Goal: Transaction & Acquisition: Subscribe to service/newsletter

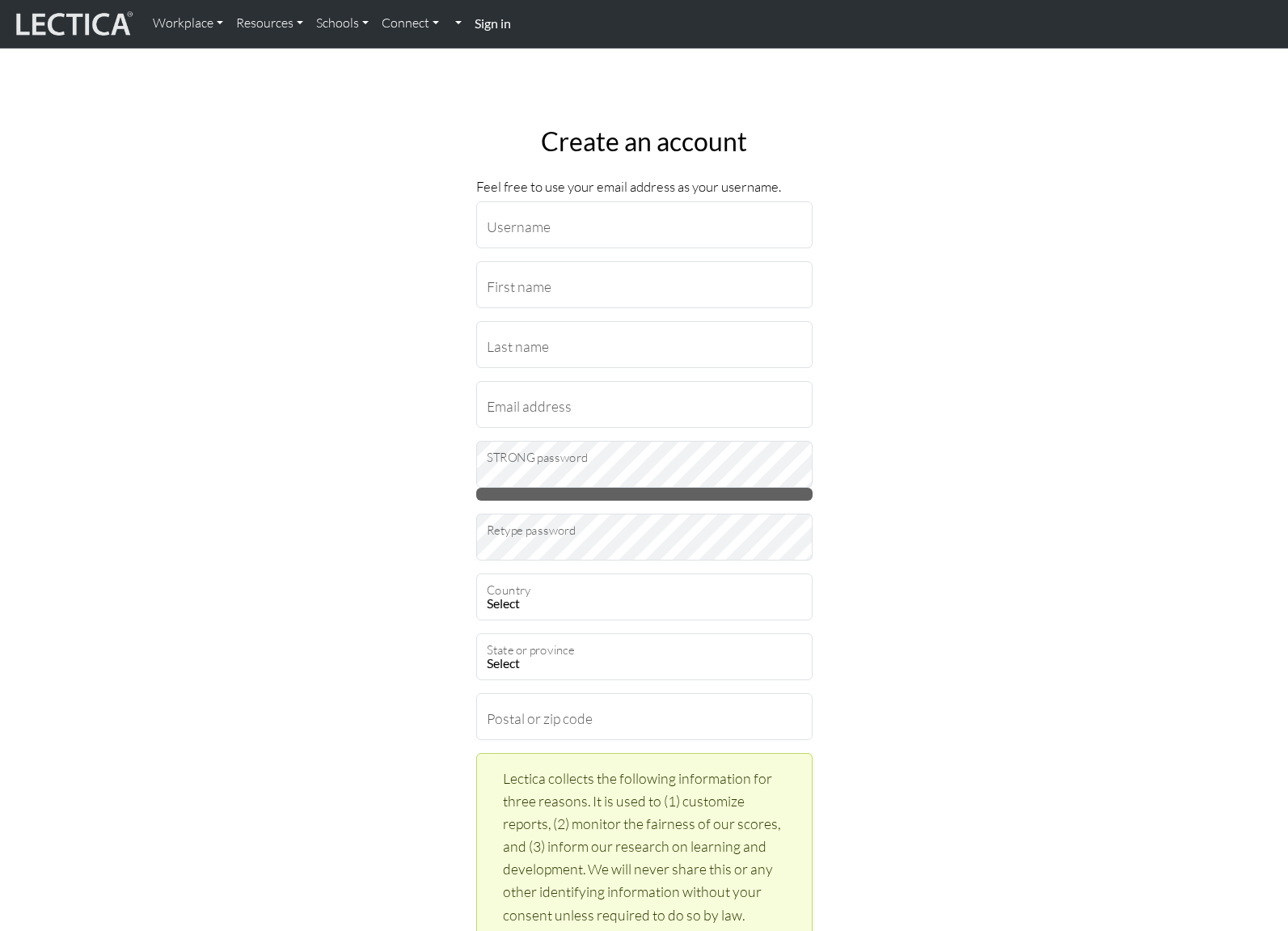
type input "rachs"
click at [586, 278] on input "First name" at bounding box center [644, 284] width 336 height 47
type input "Rachel"
type input "Steinberg"
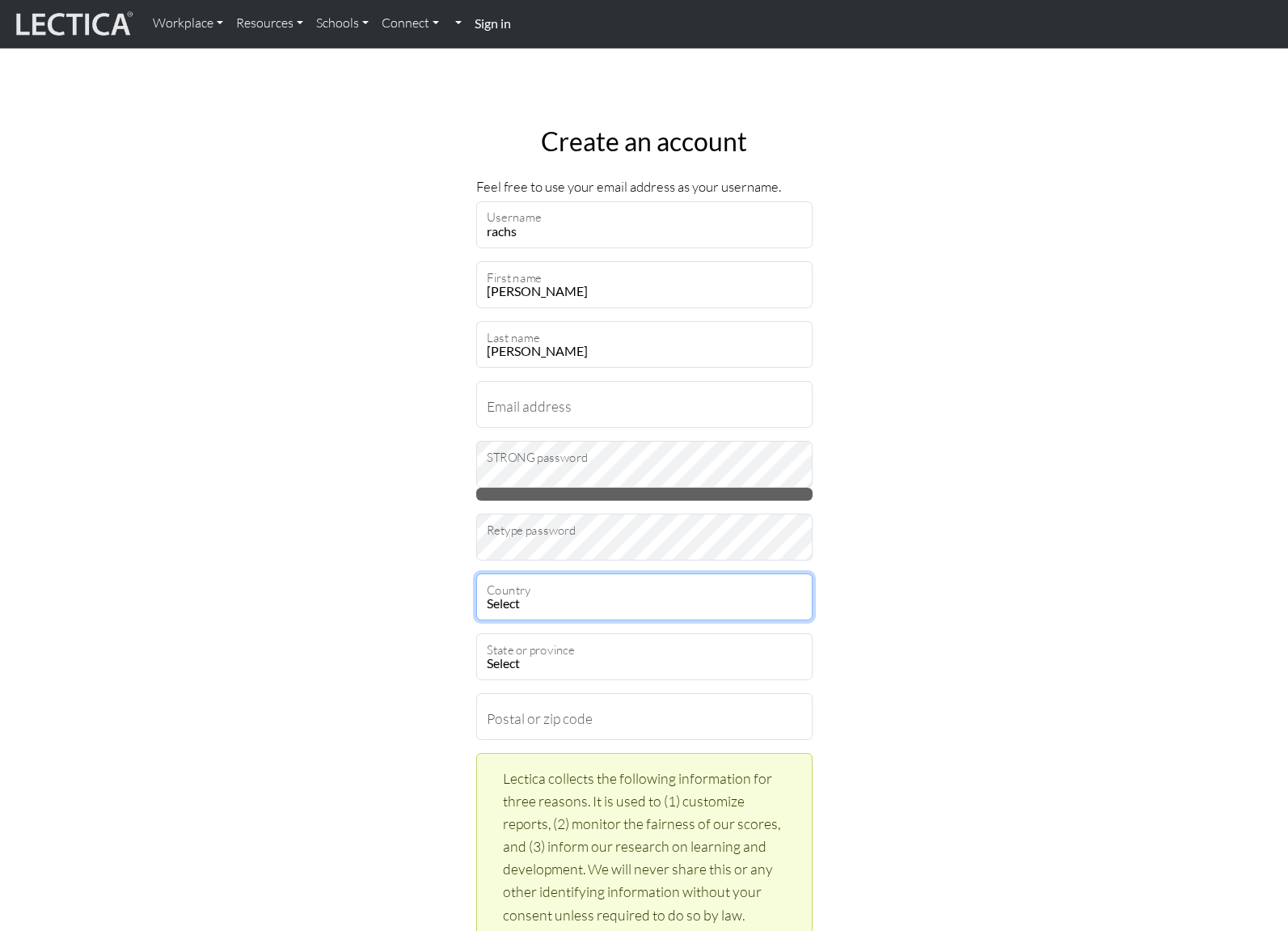
select select "237"
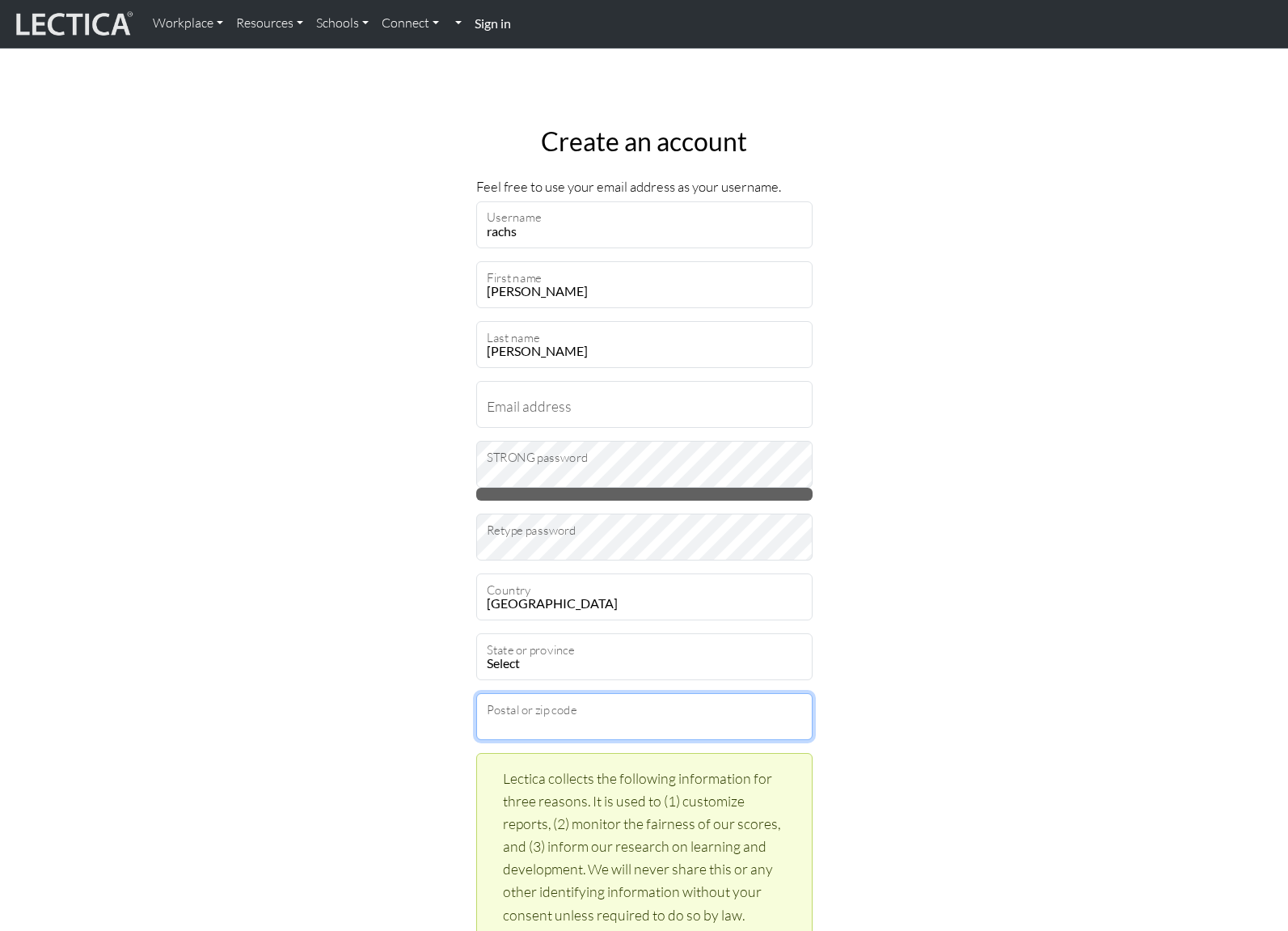
type input "94043"
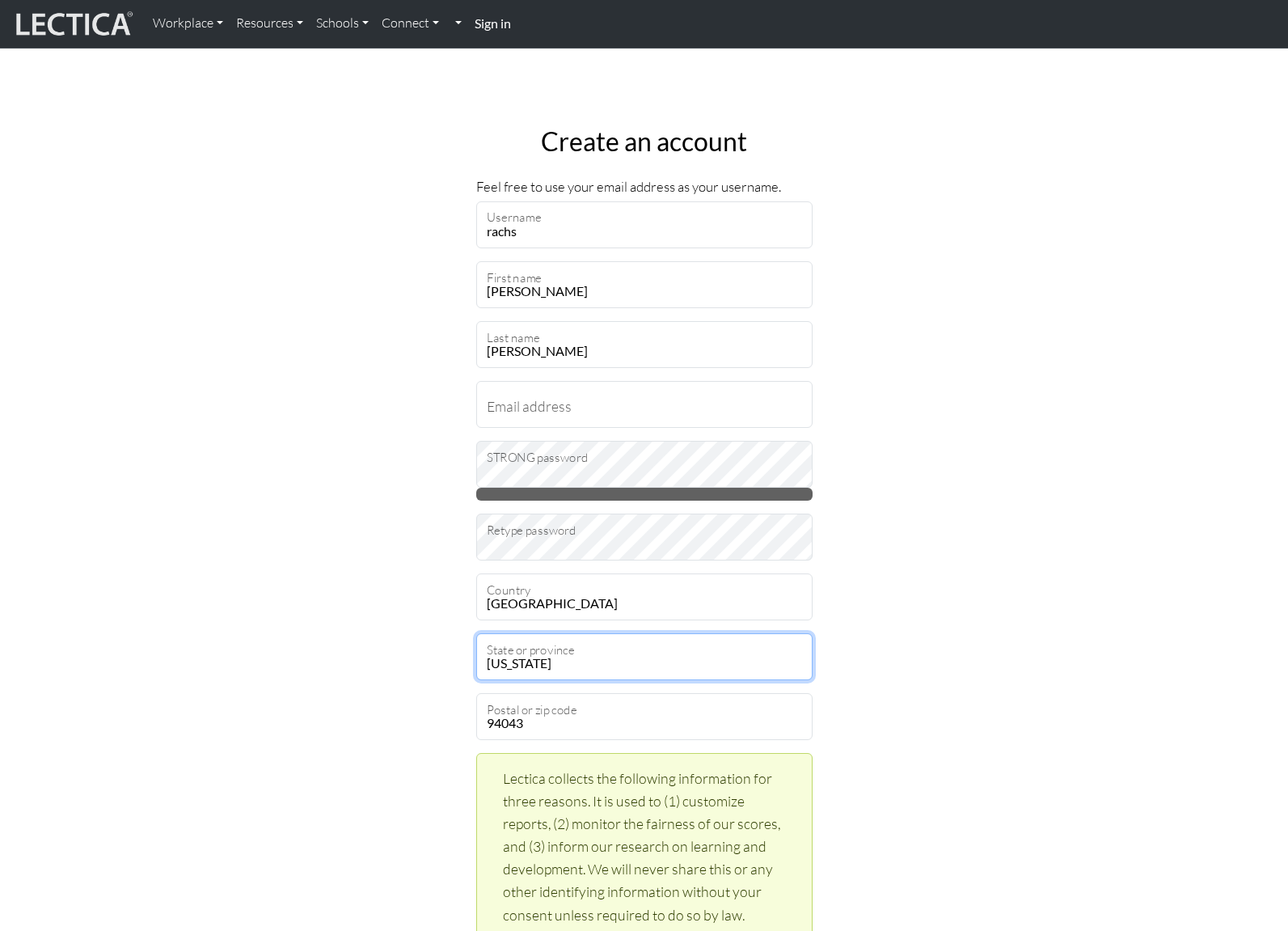
select select "11546"
click at [555, 404] on input "Email address" at bounding box center [644, 404] width 336 height 47
type input "Rachs@google.com"
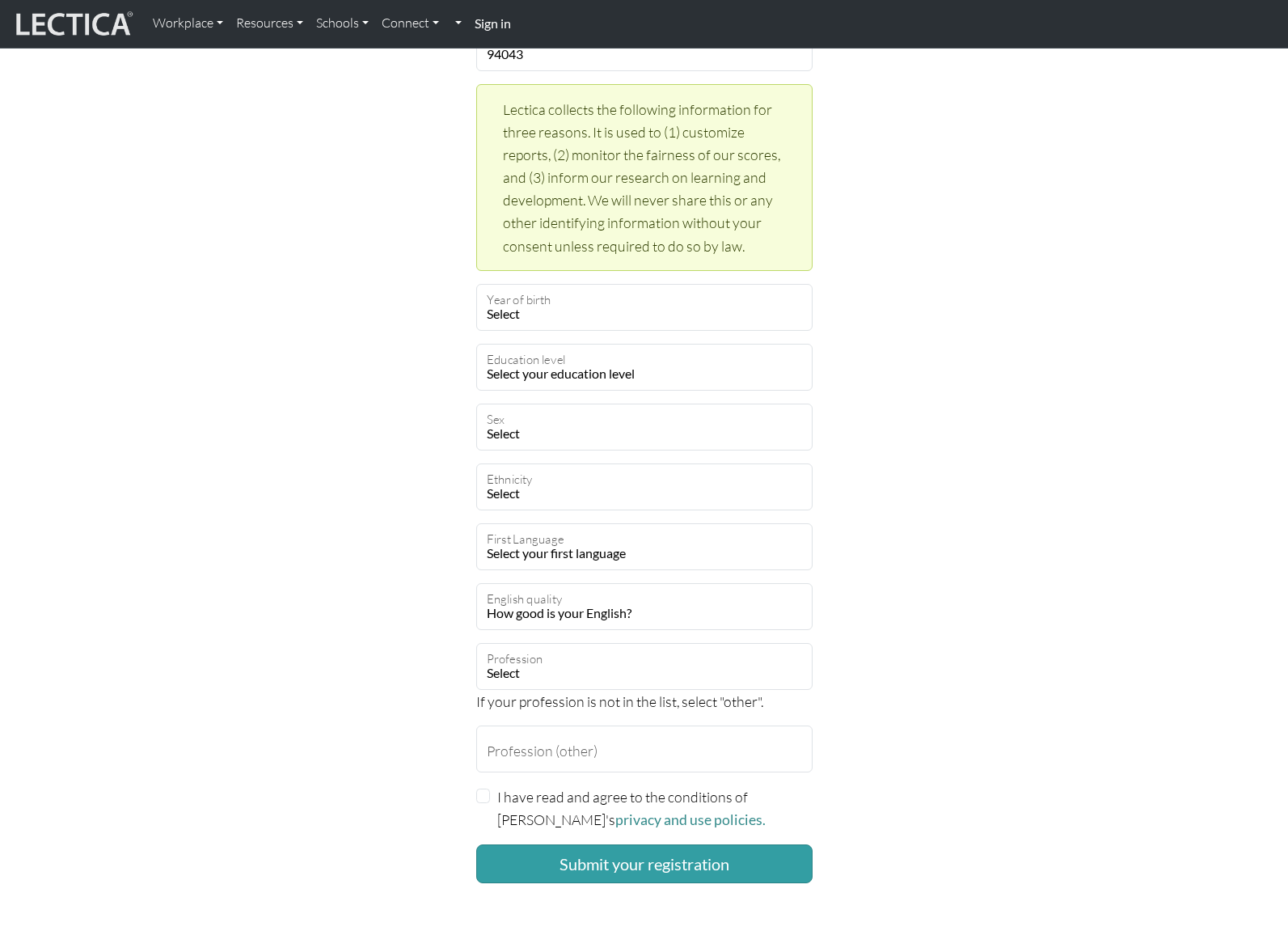
scroll to position [751, 0]
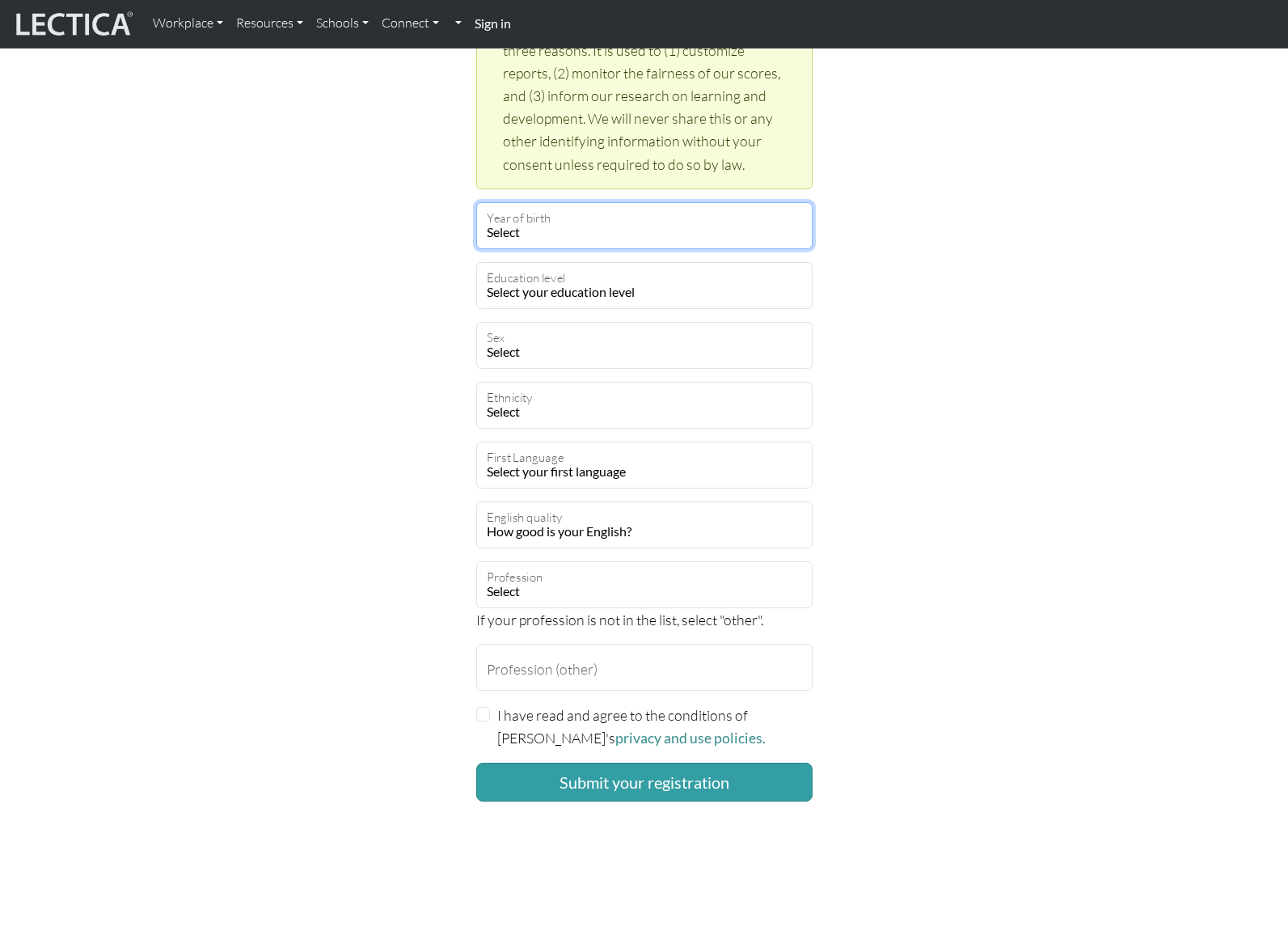
click at [567, 234] on select "Select 2025 2024 2023 2022 2021 2020 2019 2018 2017 2016 2015 2014 2013 2012 20…" at bounding box center [644, 225] width 336 height 47
select select "1980"
click at [476, 203] on select "Select 2025 2024 2023 2022 2021 2020 2019 2018 2017 2016 2015 2014 2013 2012 20…" at bounding box center [644, 225] width 336 height 47
click at [528, 237] on select "Select 2025 2024 2023 2022 2021 2020 2019 2018 2017 2016 2015 2014 2013 2012 20…" at bounding box center [644, 225] width 336 height 47
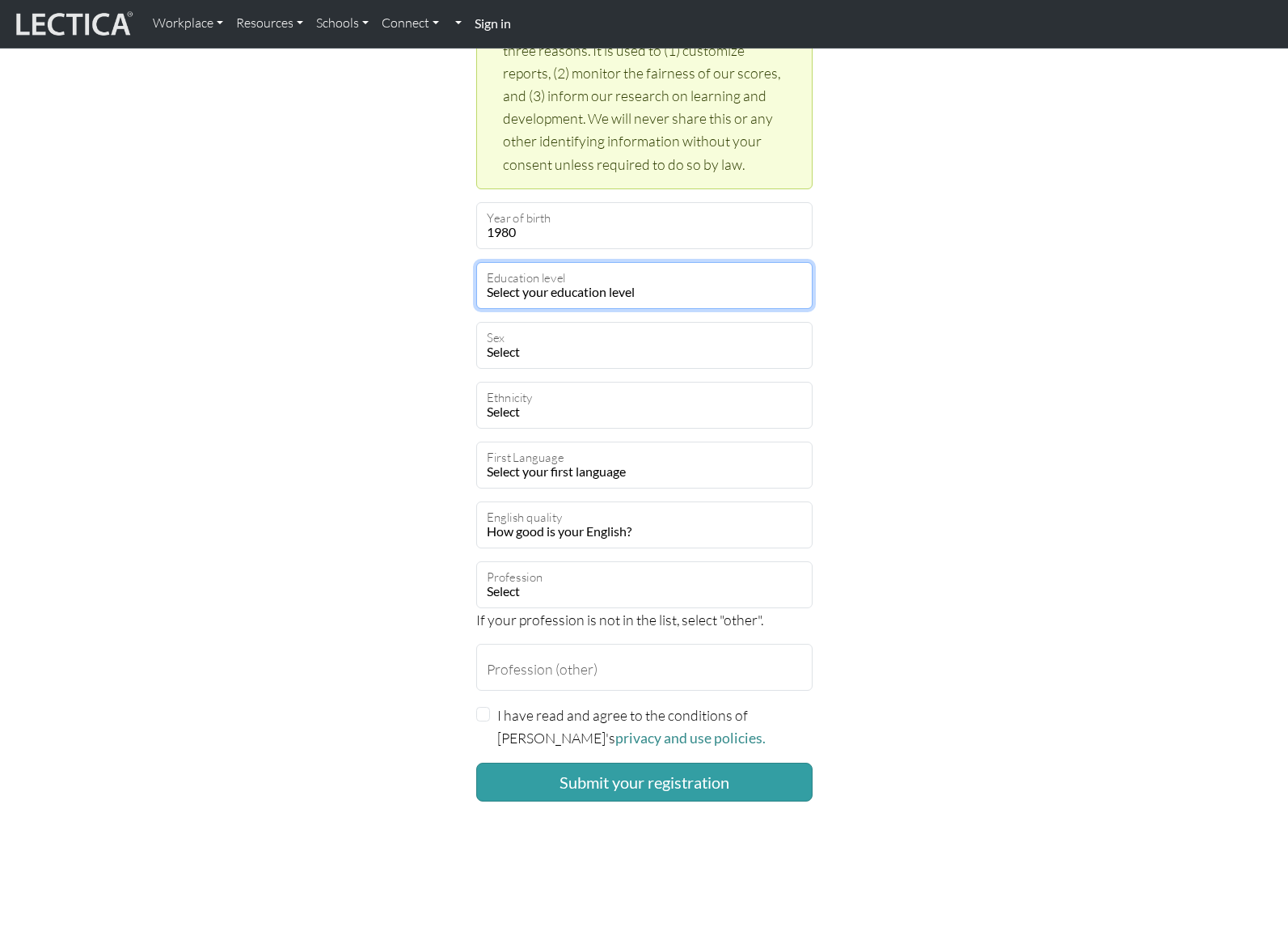
click at [608, 292] on select "Select your education level toddler pre-pre-pre-k pre-pre-k pre-k Kindergarten …" at bounding box center [644, 285] width 336 height 47
select select "23"
click at [476, 262] on select "Select your education level toddler pre-pre-pre-k pre-pre-k pre-k Kindergarten …" at bounding box center [644, 285] width 336 height 47
click at [578, 351] on select "Select Male Female Binary Non-binary Opt out" at bounding box center [644, 345] width 336 height 47
select select "optout"
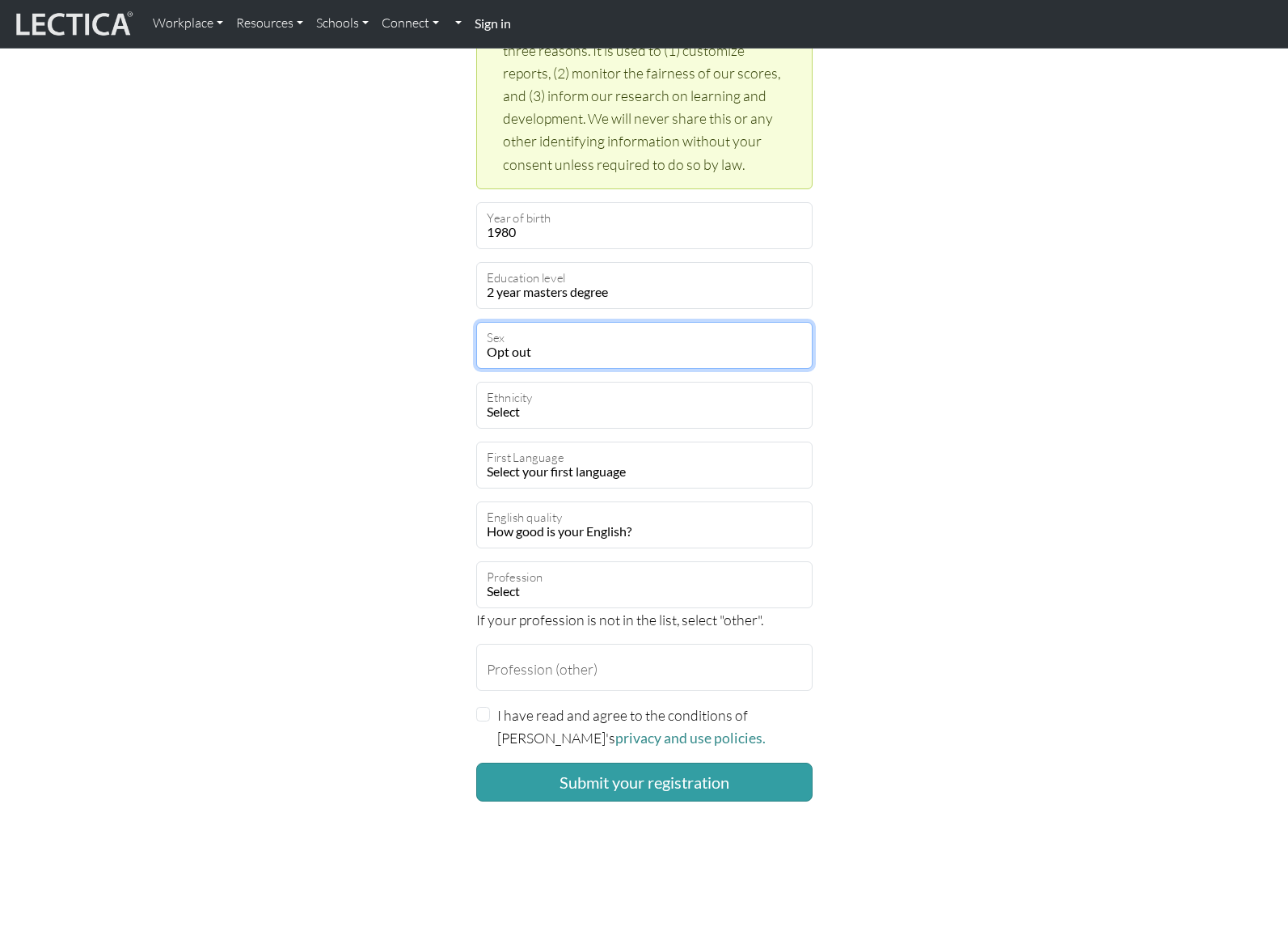
click at [476, 322] on select "Select Male Female Binary Non-binary Opt out" at bounding box center [644, 345] width 336 height 47
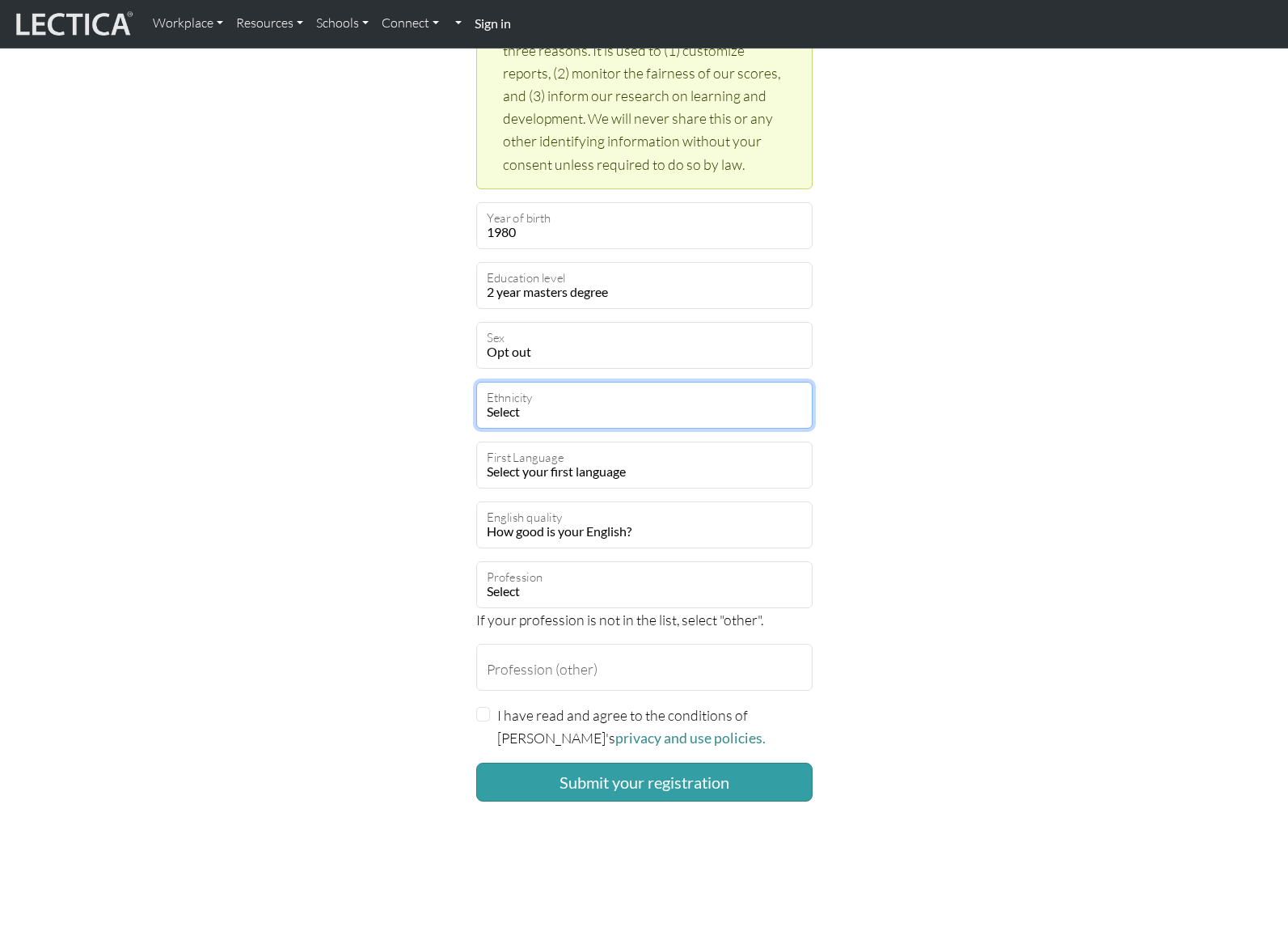
click at [583, 406] on select "Select African Asian Black Carribean Caucasian Central American Eurasian Indian…" at bounding box center [644, 405] width 336 height 47
select select "120"
click at [476, 382] on select "Select African Asian Black Carribean Caucasian Central American Eurasian Indian…" at bounding box center [644, 405] width 336 height 47
click at [594, 465] on select "Select your first language Abkhazian Achinese Acoli Adangme Adyghe Afar Afrihil…" at bounding box center [644, 465] width 336 height 47
select select "2424"
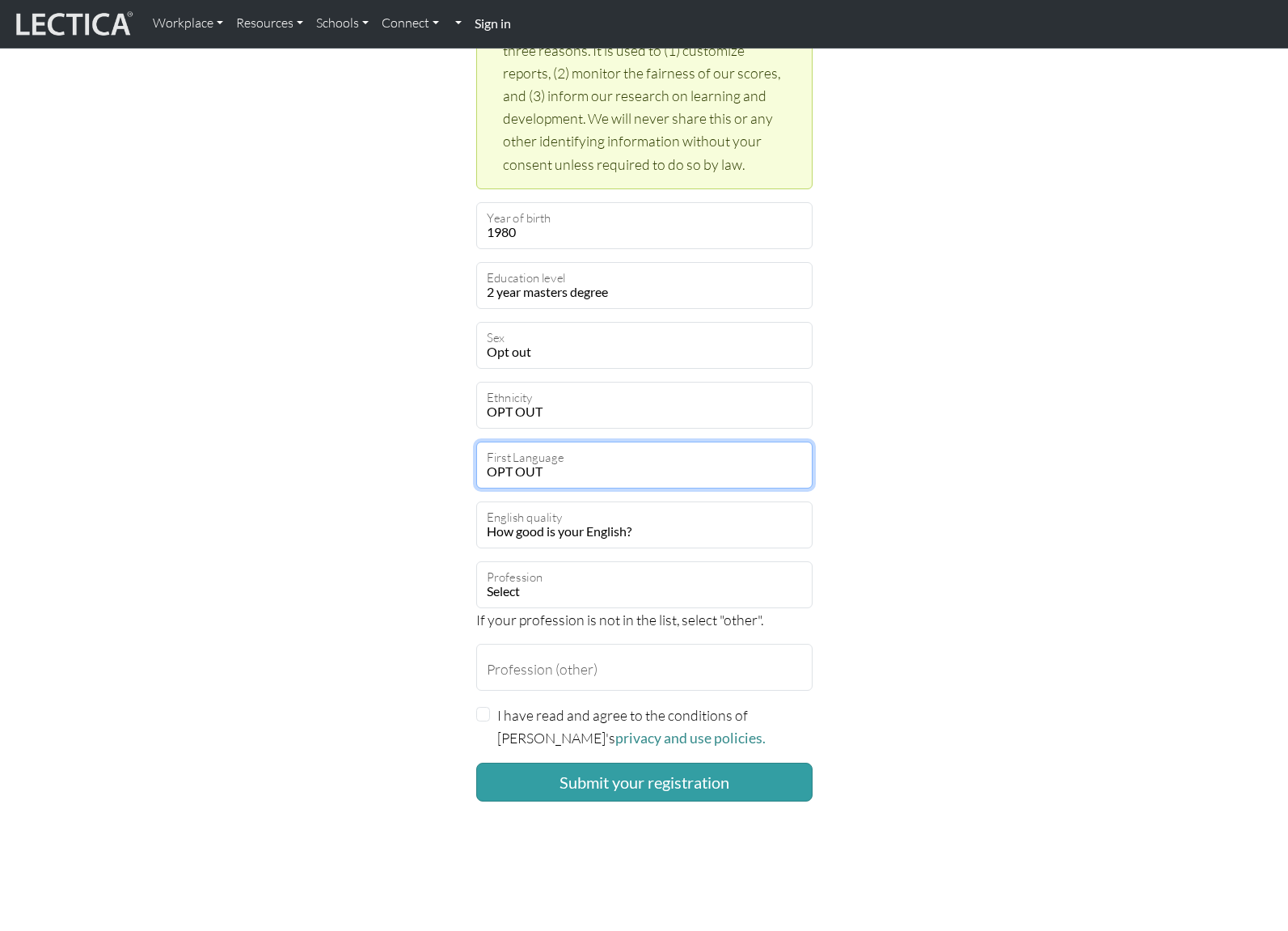
click at [476, 442] on select "Select your first language Abkhazian Achinese Acoli Adangme Adyghe Afar Afrihil…" at bounding box center [644, 465] width 336 height 47
click at [575, 523] on select "How good is your English? Outstanding Excellent Very good Good Not so good Poor" at bounding box center [644, 525] width 336 height 47
select select "5"
click at [476, 502] on select "How good is your English? Outstanding Excellent Very good Good Not so good Poor" at bounding box center [644, 525] width 336 height 47
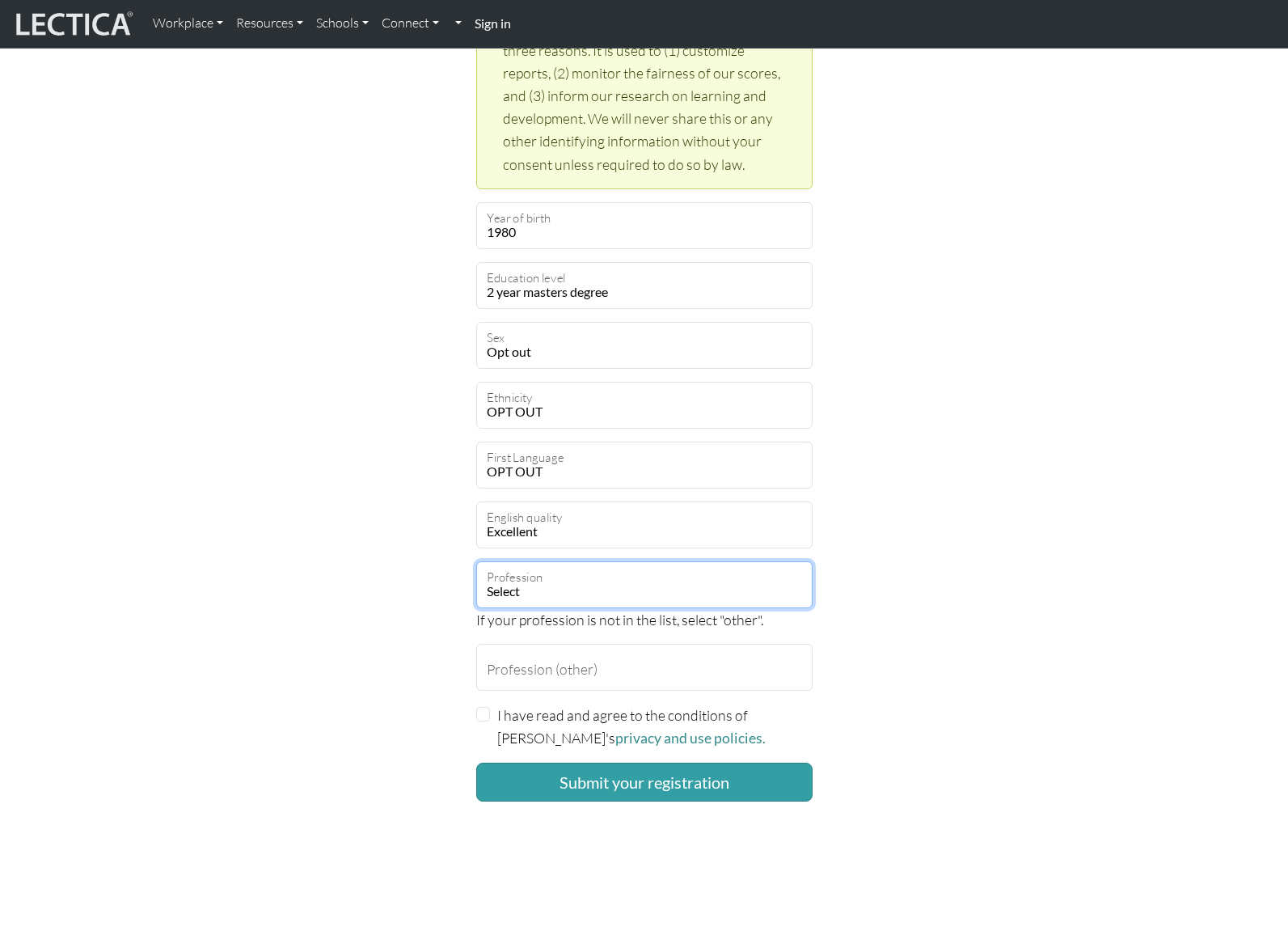
click at [541, 594] on select "Select academic accounting/finance administration arts: performing arts: visual…" at bounding box center [644, 584] width 336 height 47
select select "81"
click at [476, 561] on select "Select academic accounting/finance administration arts: performing arts: visual…" at bounding box center [644, 584] width 336 height 47
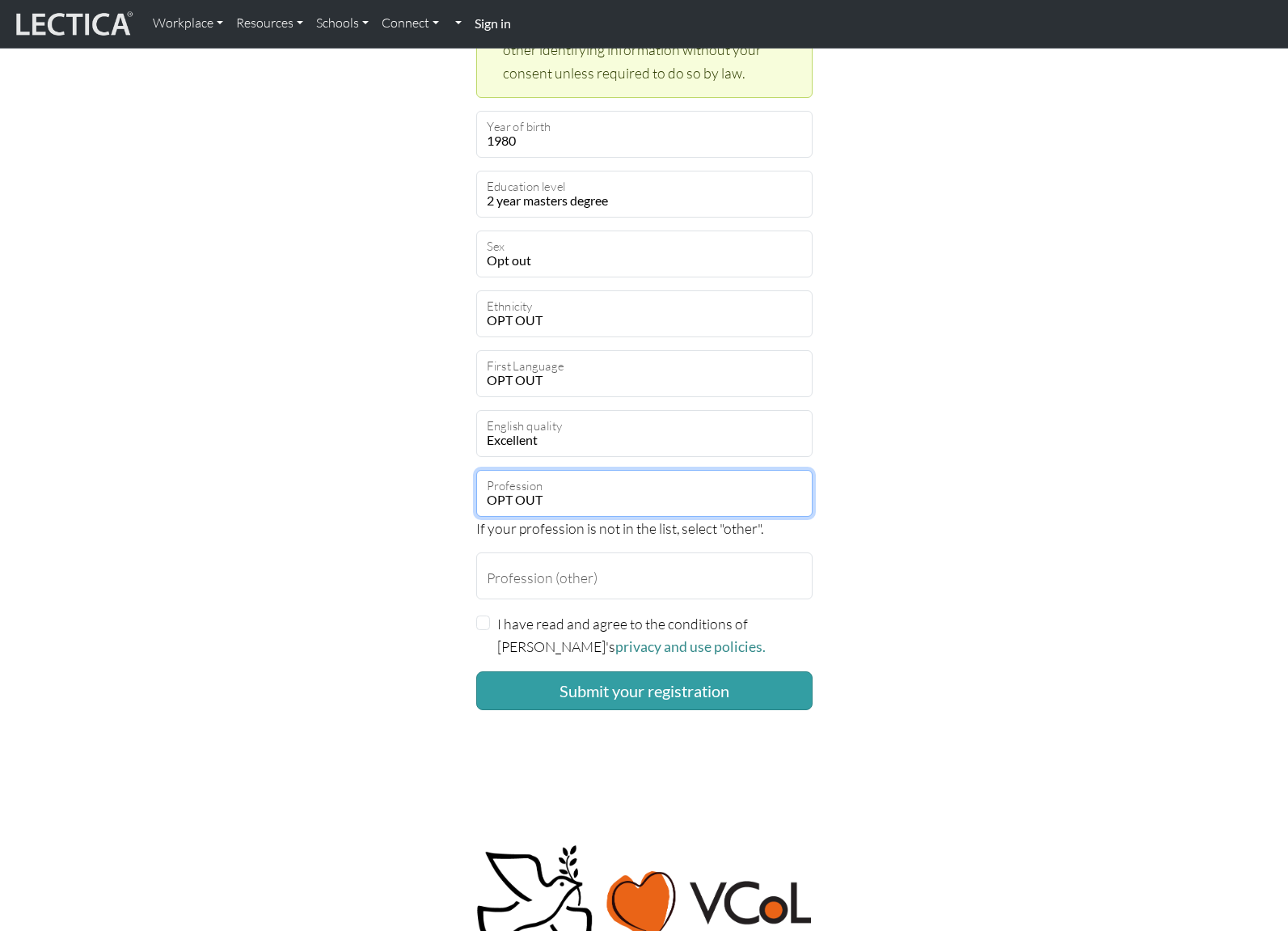
scroll to position [882, 0]
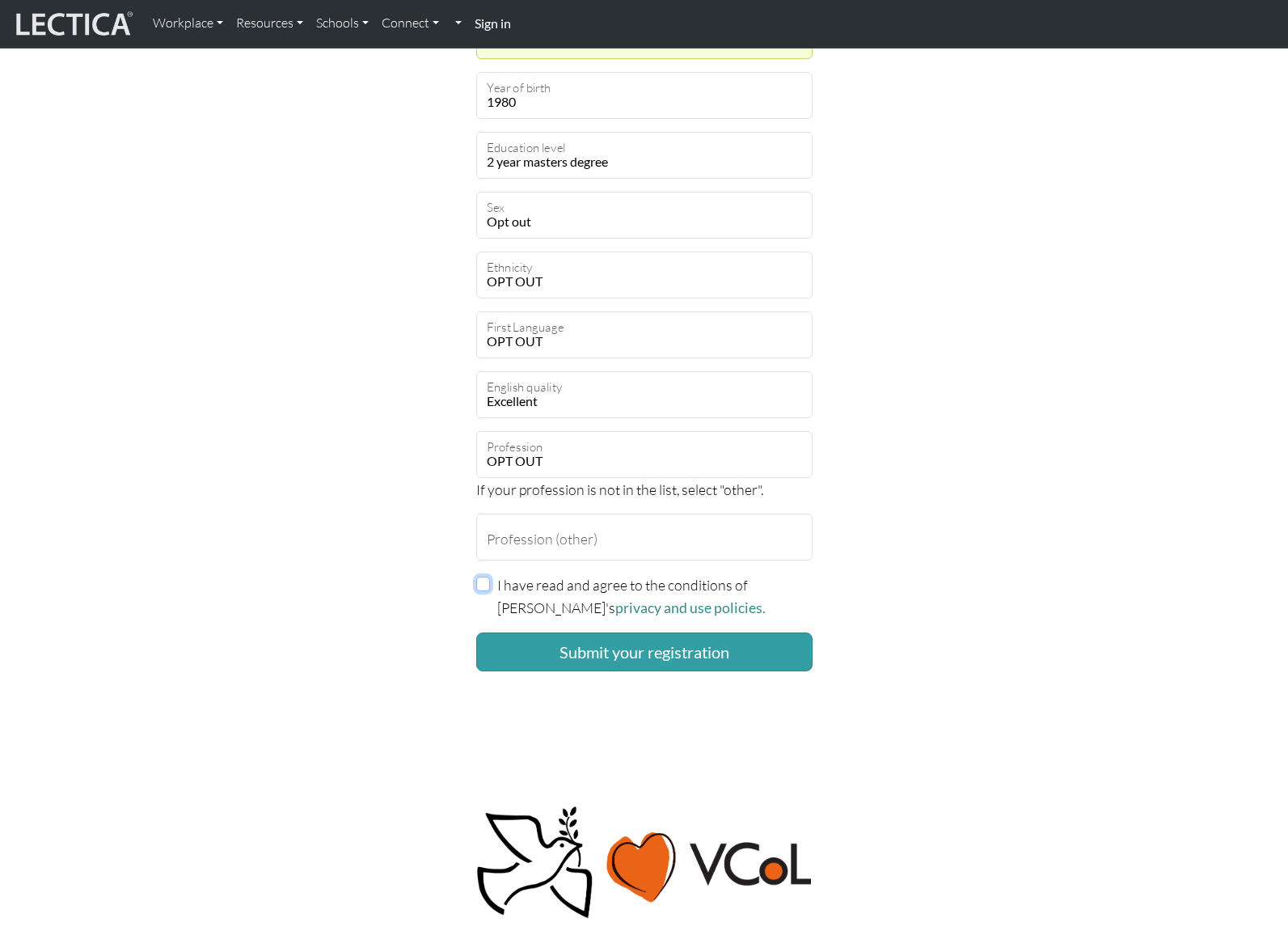
click at [489, 584] on input "I have read and agree to the conditions of Lectica's privacy and use policies." at bounding box center [483, 584] width 14 height 14
checkbox input "true"
click at [588, 653] on button "Submit your registration" at bounding box center [644, 651] width 336 height 39
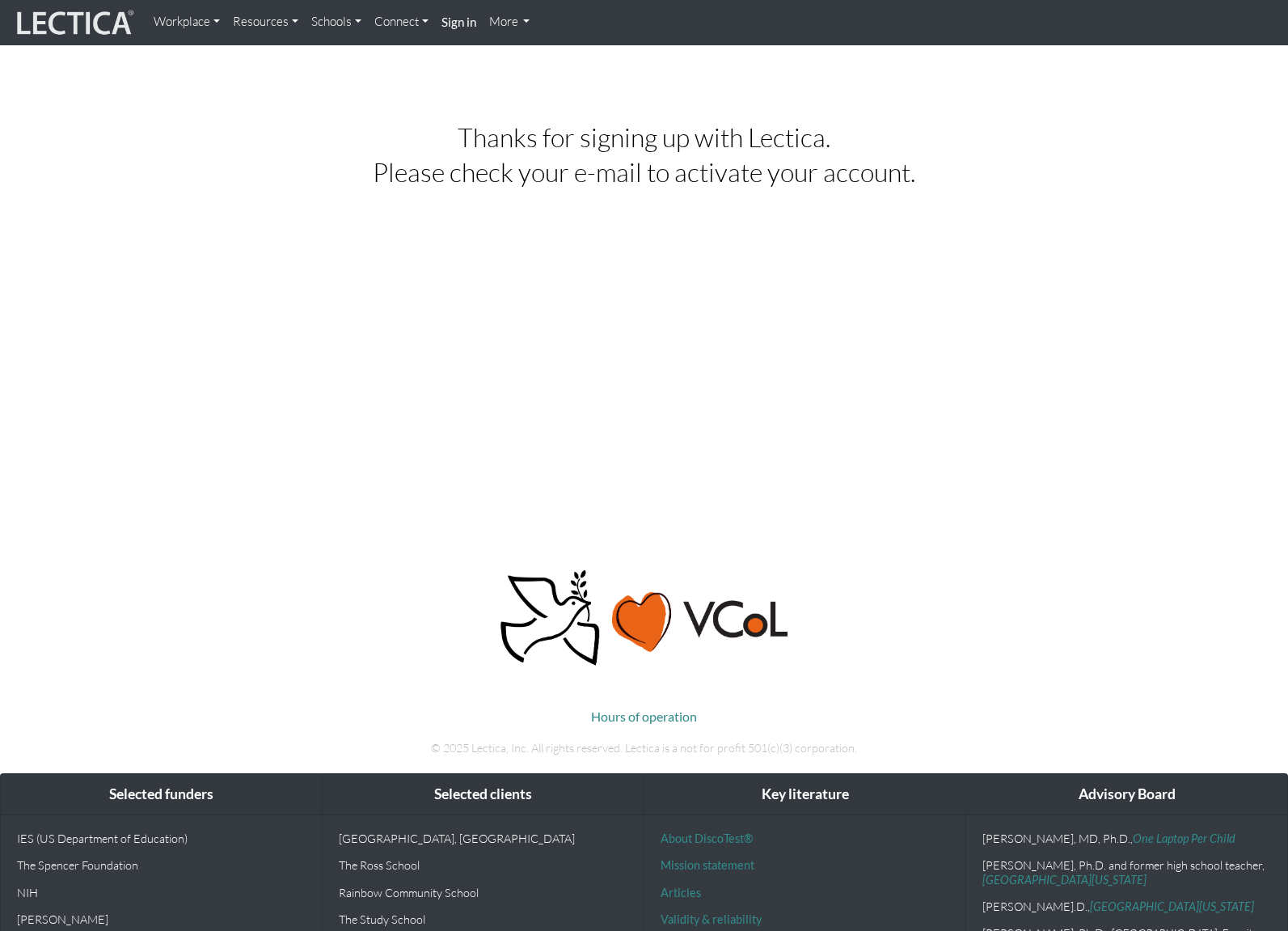
click at [553, 145] on h2 "Thanks for signing up with Lectica." at bounding box center [644, 137] width 835 height 29
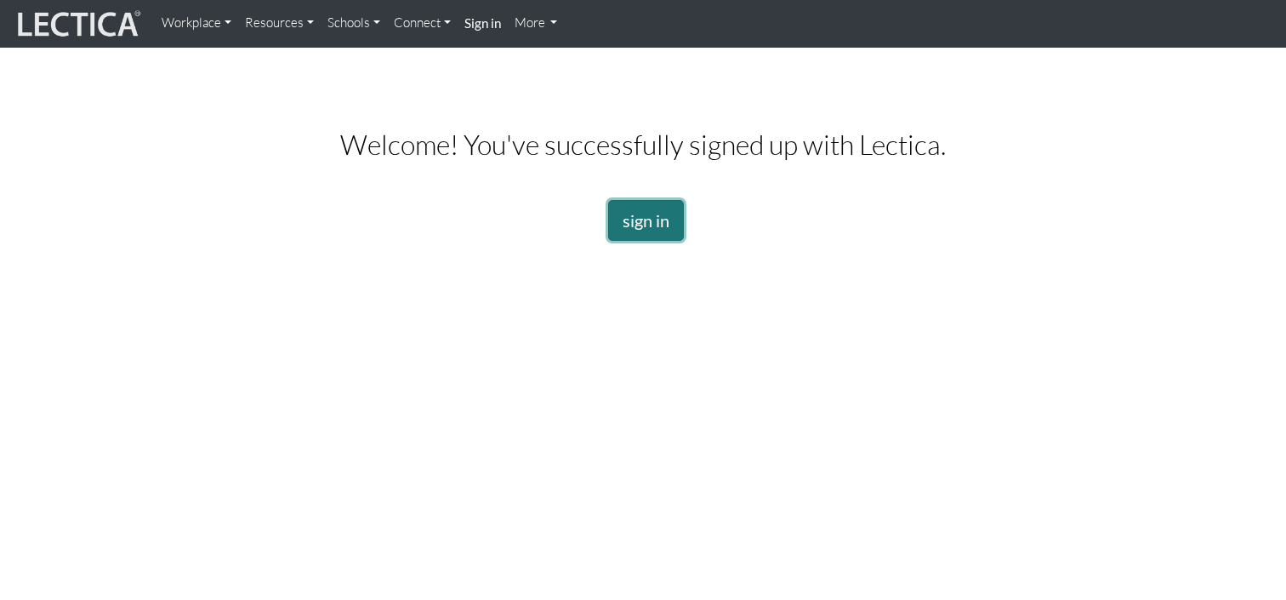
click at [652, 220] on link "sign in" at bounding box center [646, 220] width 76 height 41
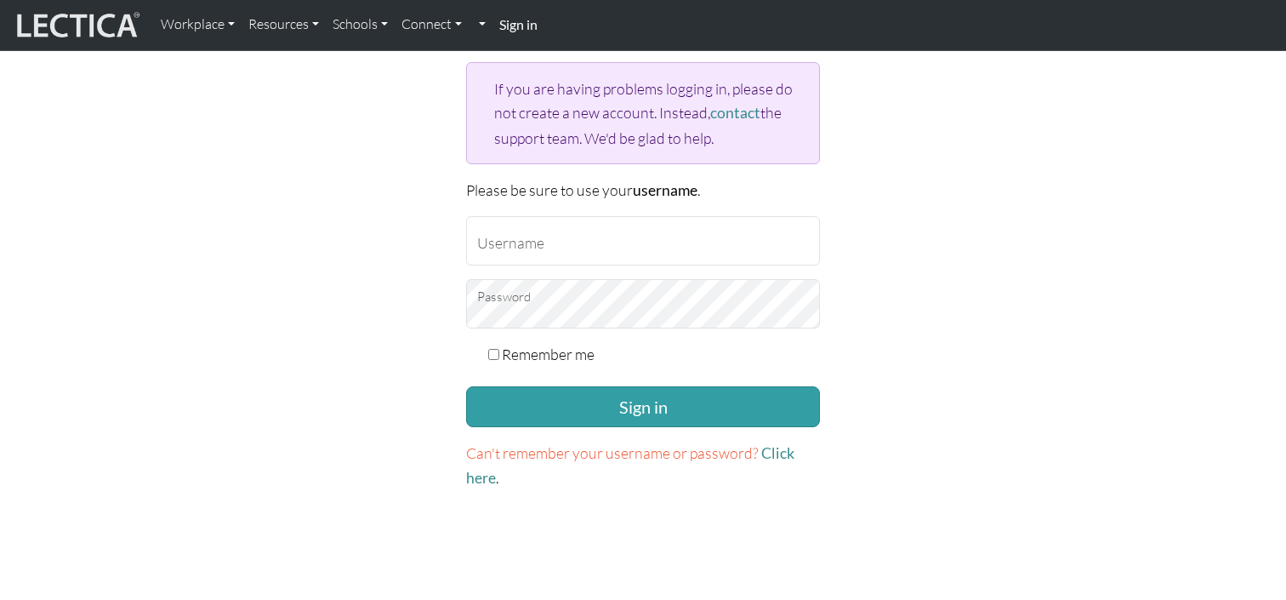
scroll to position [197, 0]
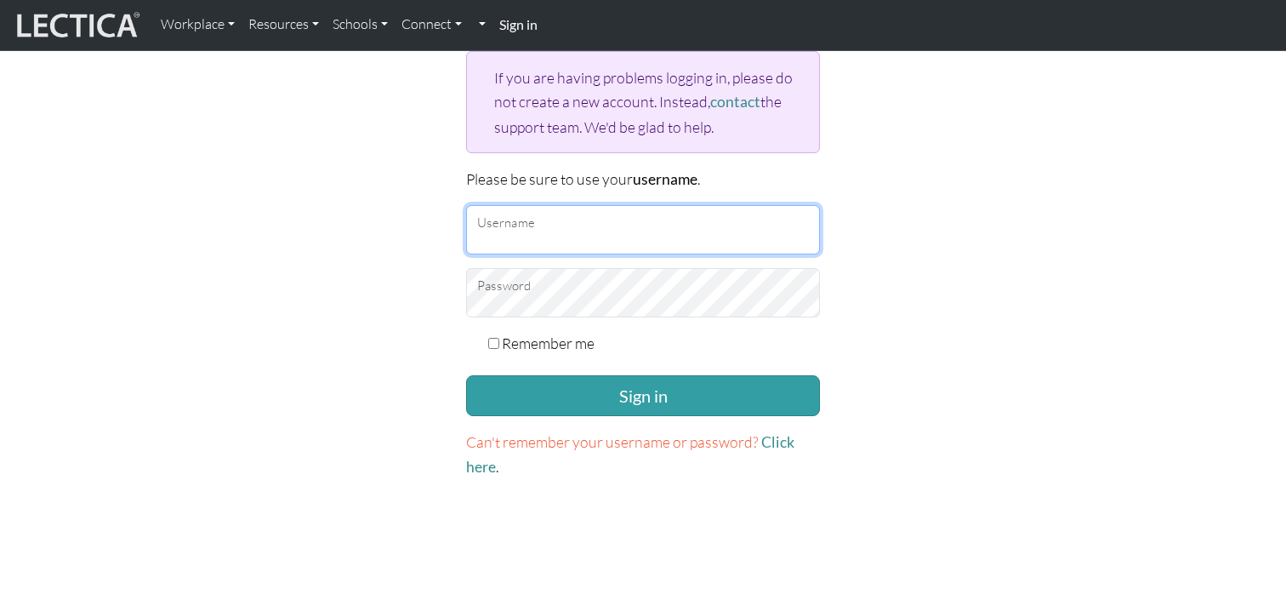
type input "rachs"
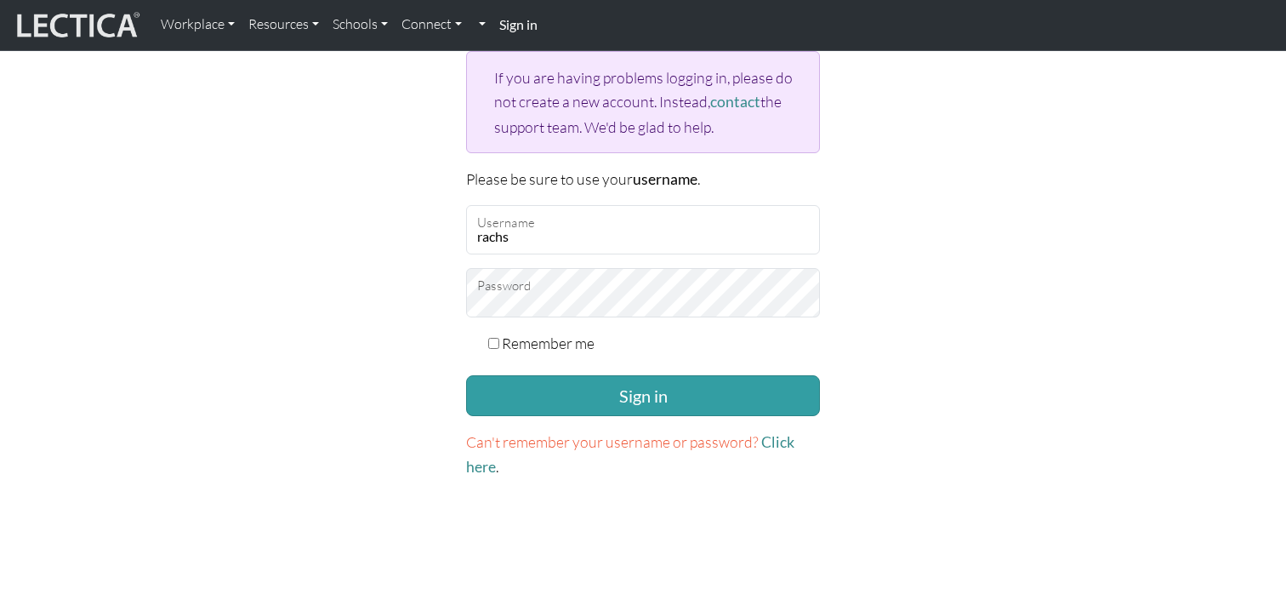
click at [495, 338] on input "Remember me" at bounding box center [493, 343] width 11 height 11
checkbox input "true"
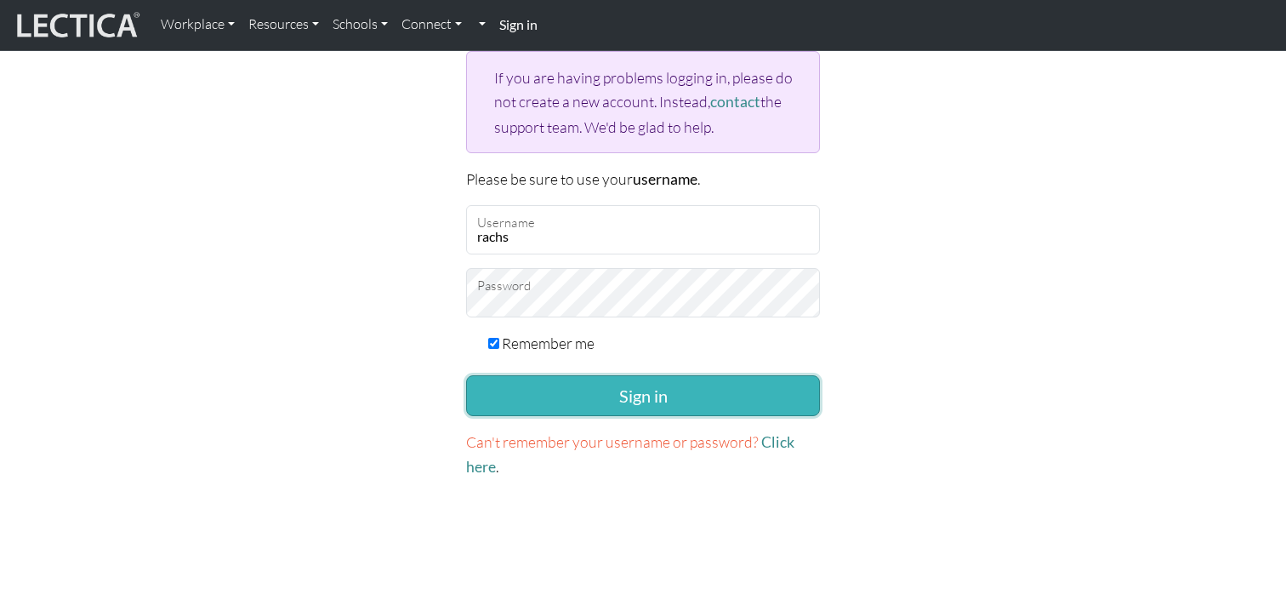
click at [551, 388] on button "Sign in" at bounding box center [643, 395] width 354 height 41
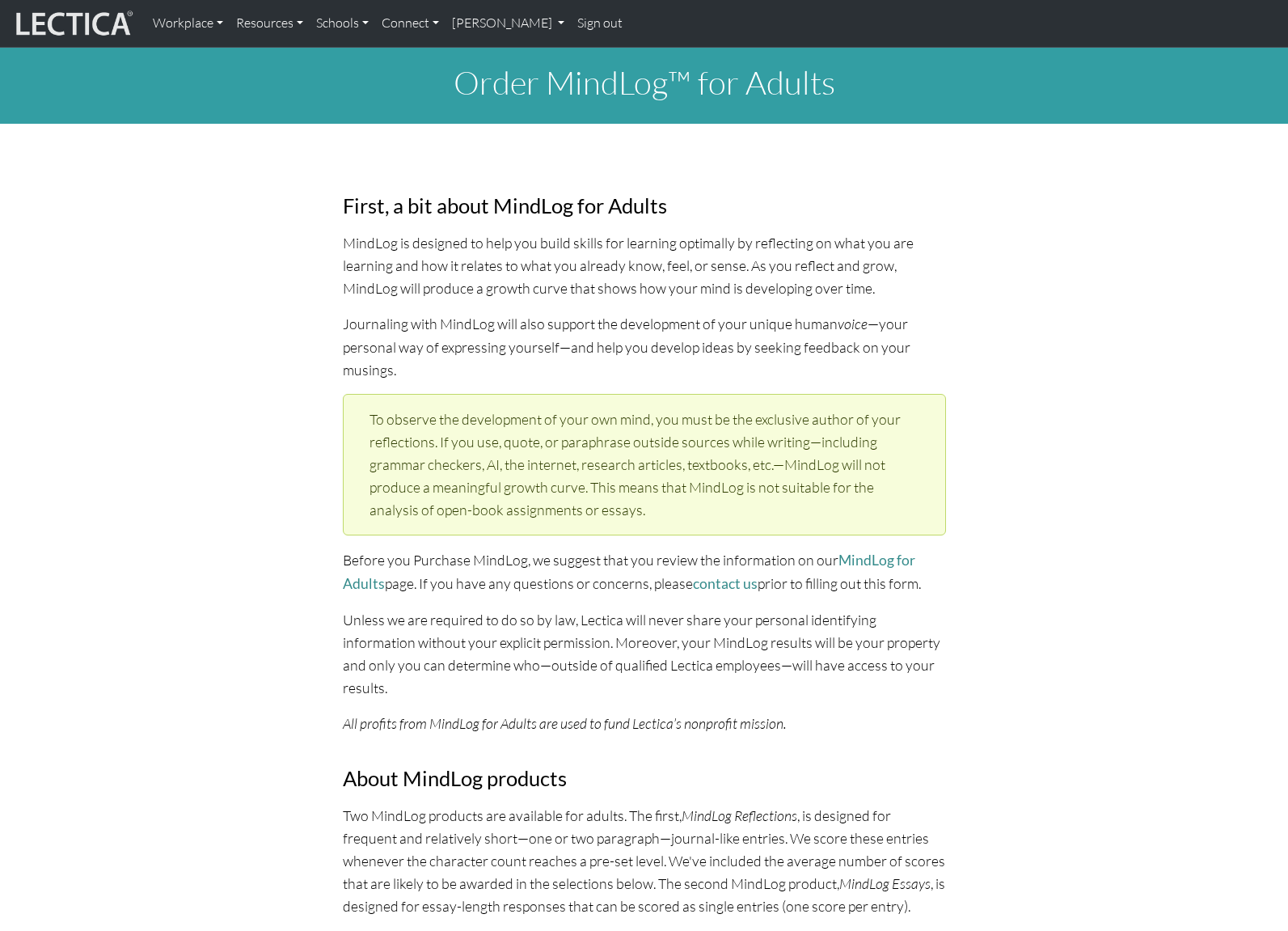
select select "1980"
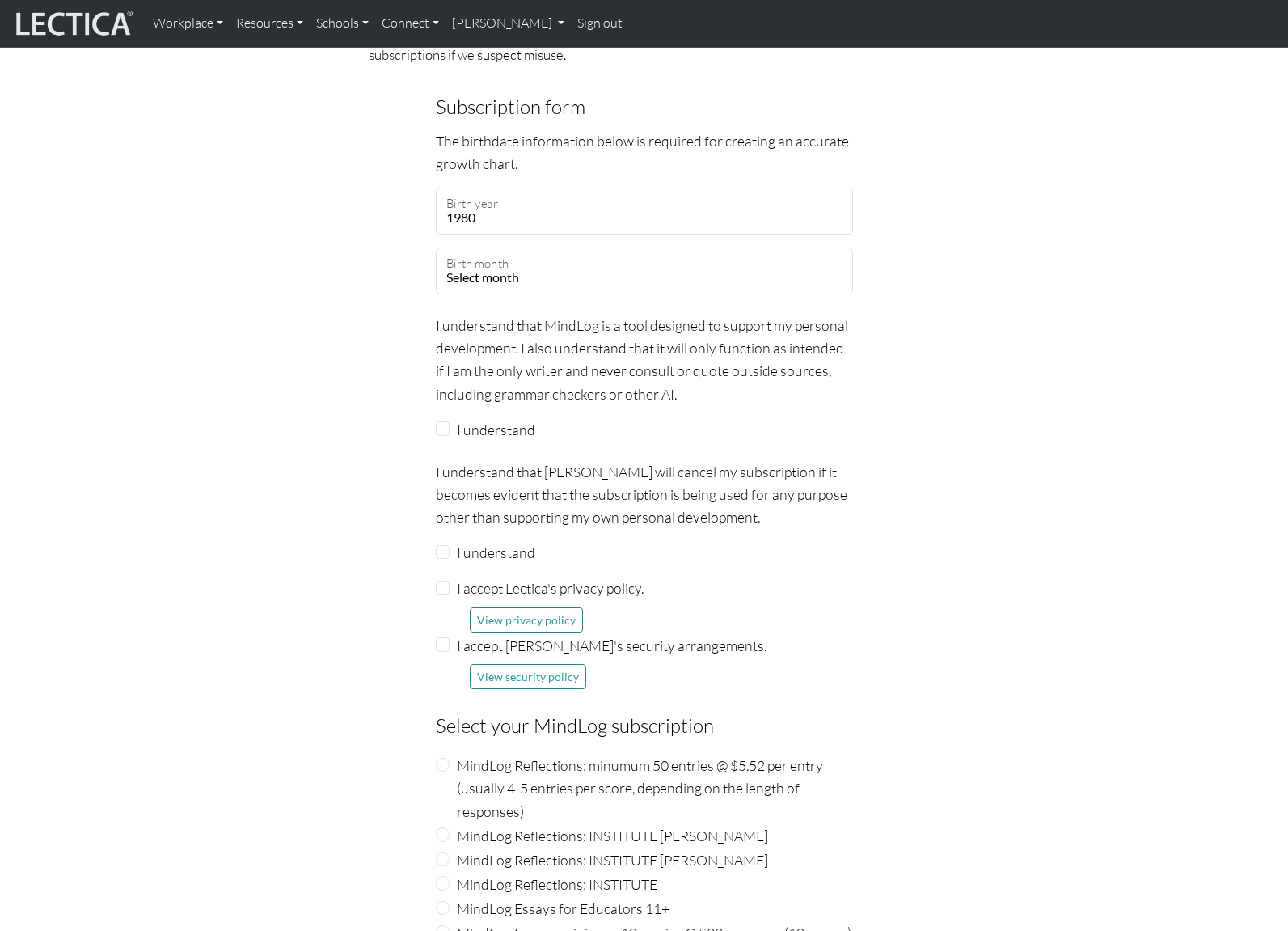
scroll to position [1310, 0]
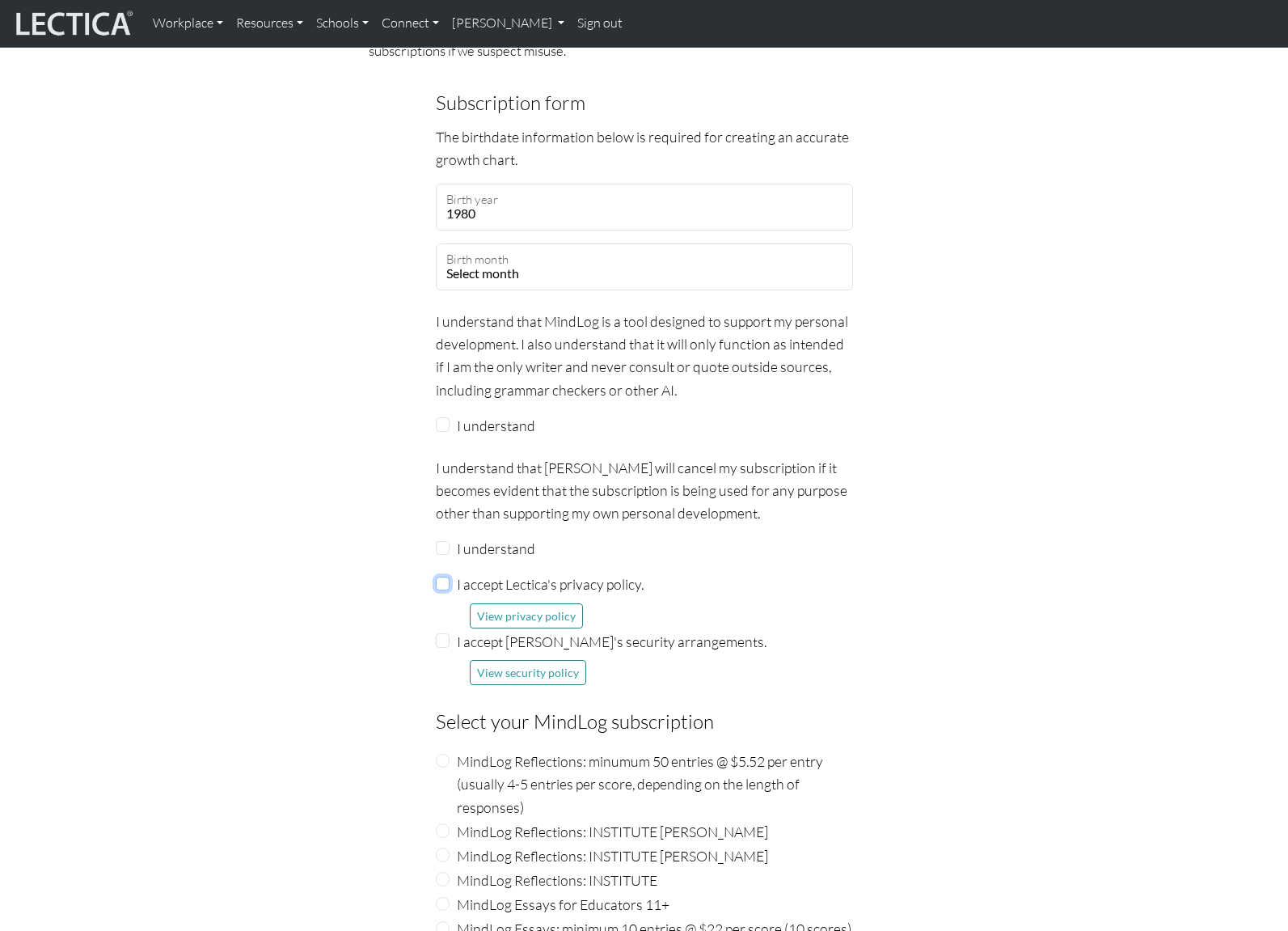
click at [442, 577] on input "I accept Lectica's privacy policy." at bounding box center [443, 584] width 14 height 14
checkbox input "true"
click at [443, 541] on input "I understand" at bounding box center [443, 548] width 14 height 14
checkbox input "true"
click at [444, 633] on input "I accept Lectica's security arrangements." at bounding box center [443, 640] width 14 height 14
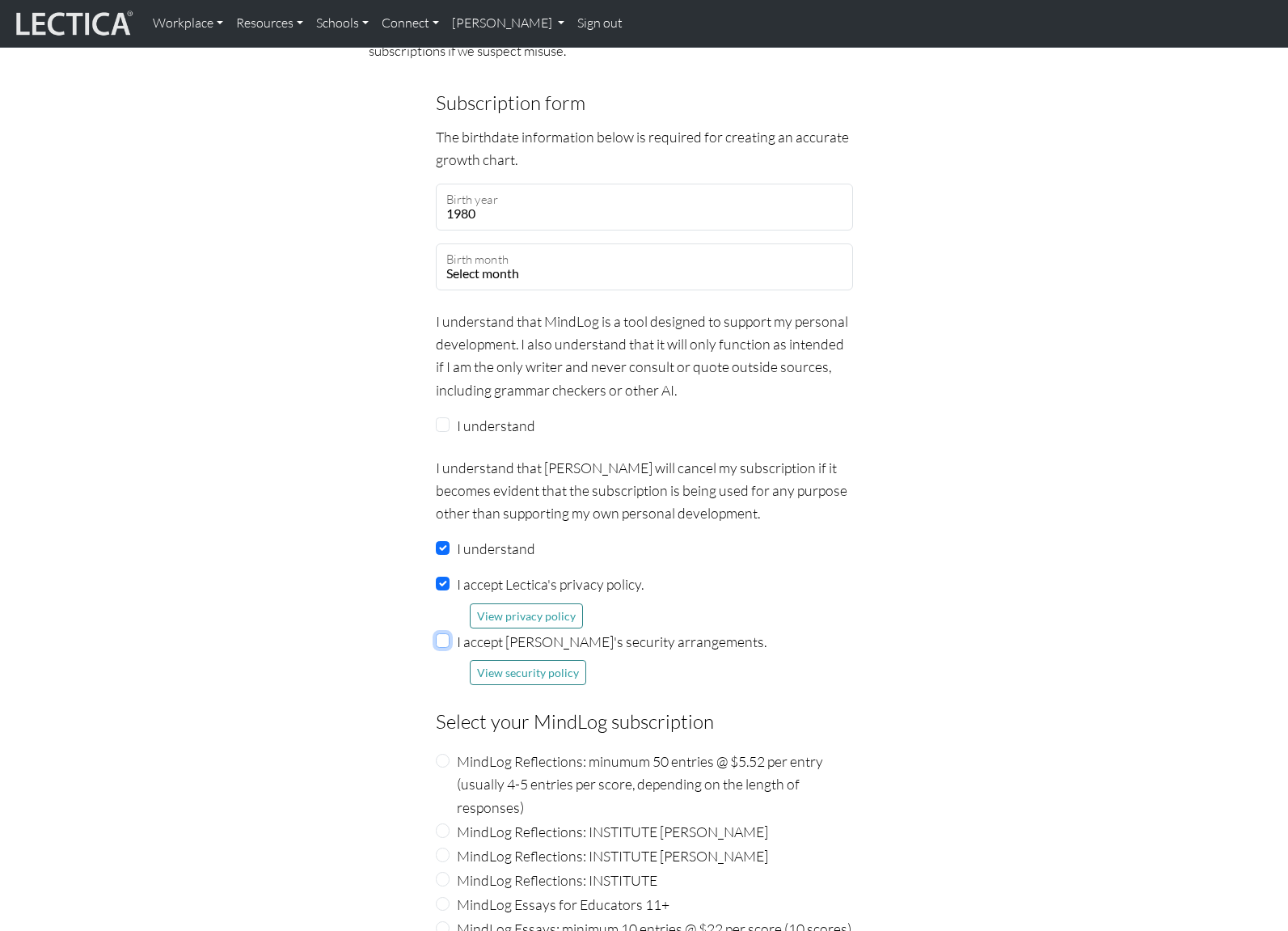
checkbox input "true"
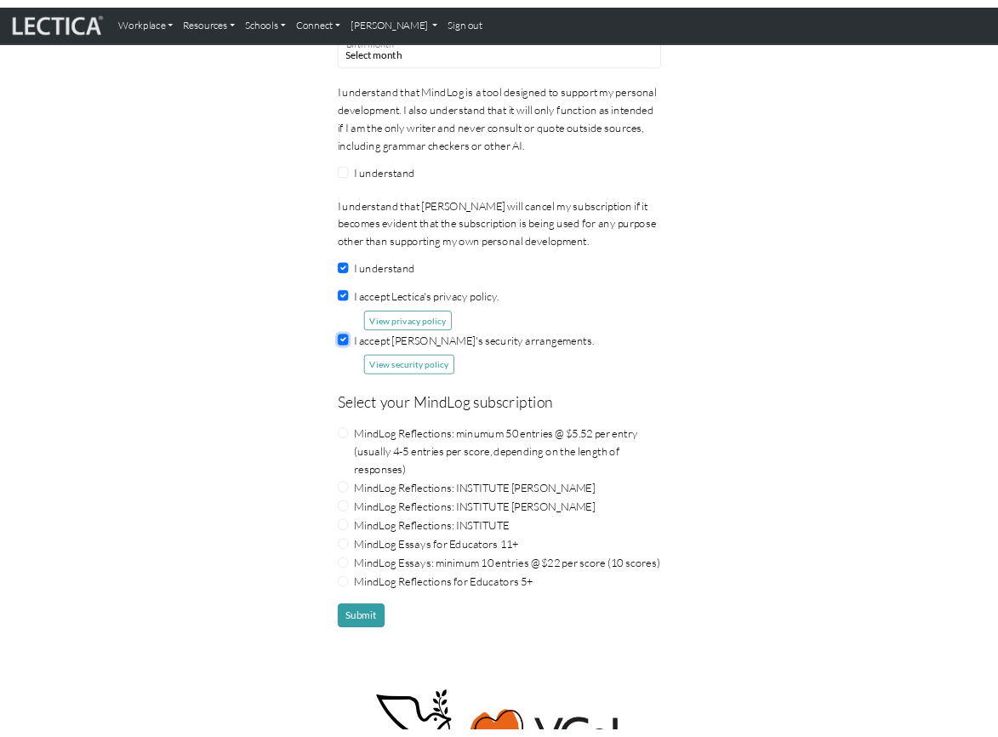
scroll to position [1606, 0]
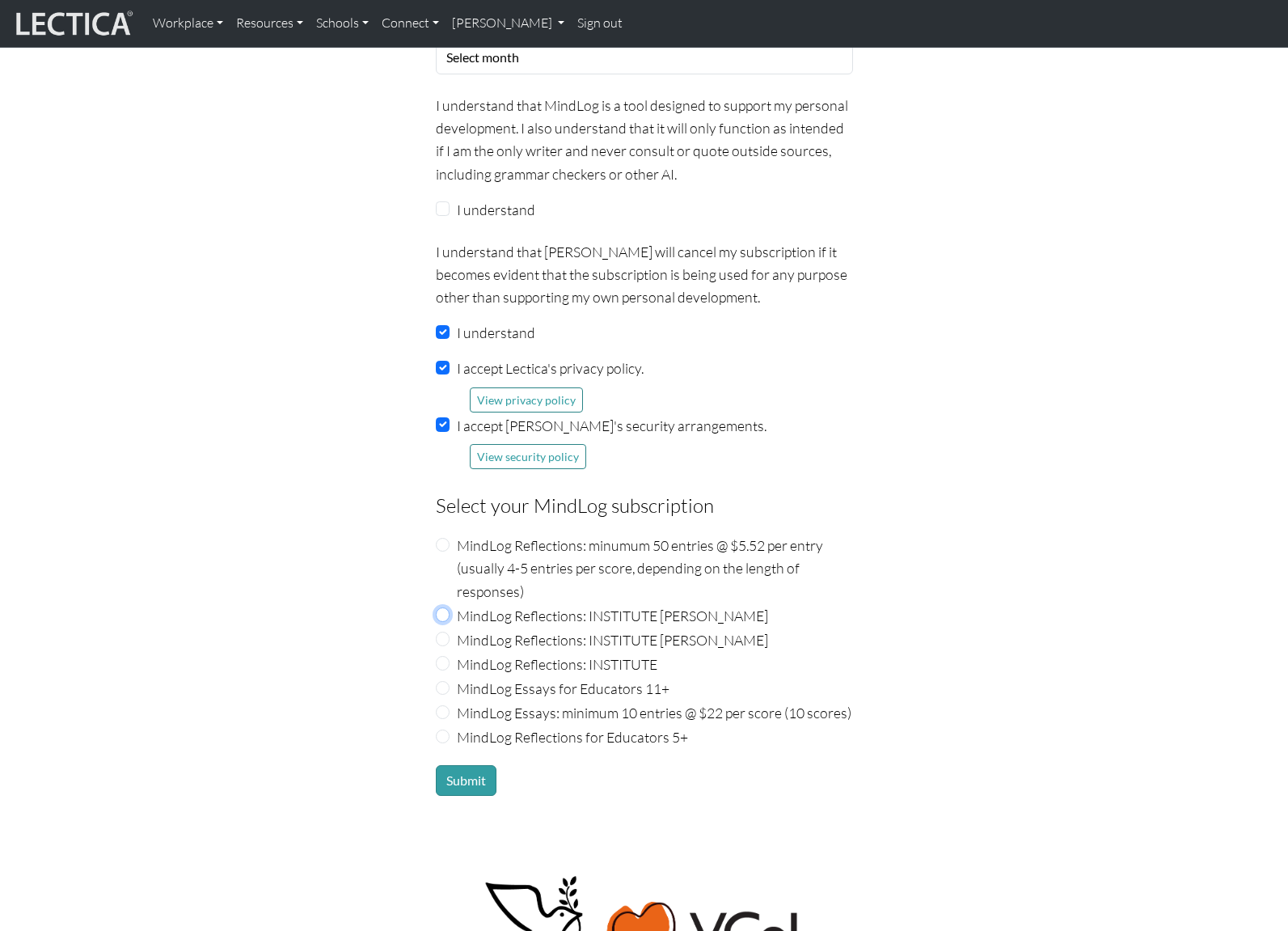
click at [449, 608] on input "MindLog Reflections: INSTITUTE Nic Maisano" at bounding box center [443, 614] width 14 height 14
radio input "true"
click at [446, 656] on input "MindLog Reflections: INSTITUTE" at bounding box center [443, 663] width 14 height 14
radio input "true"
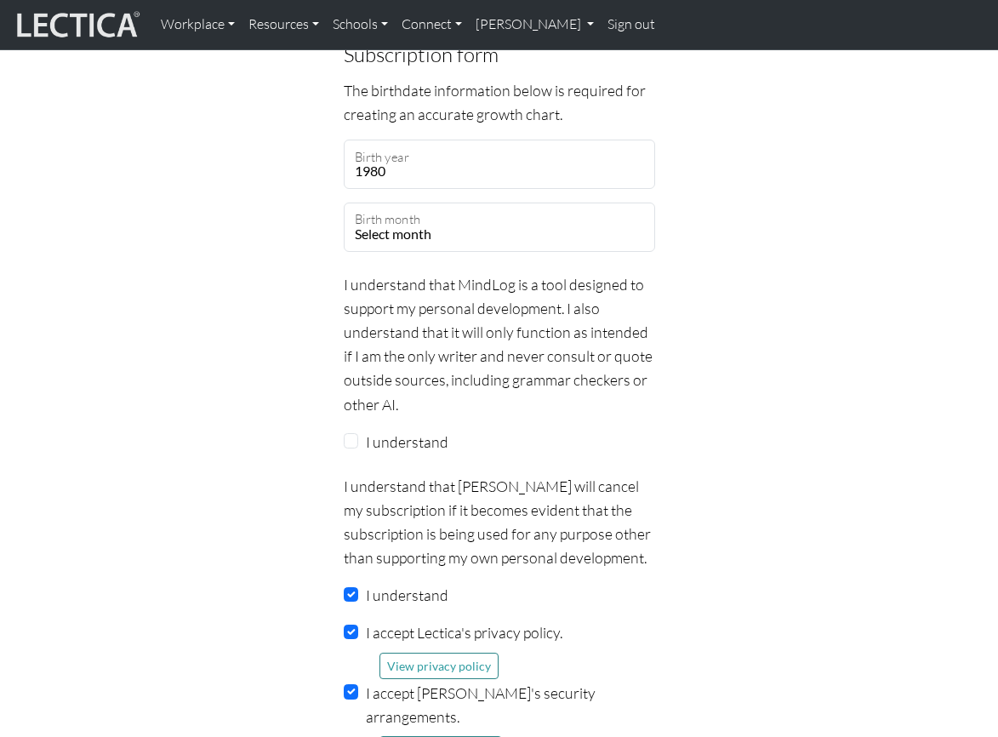
scroll to position [1827, 0]
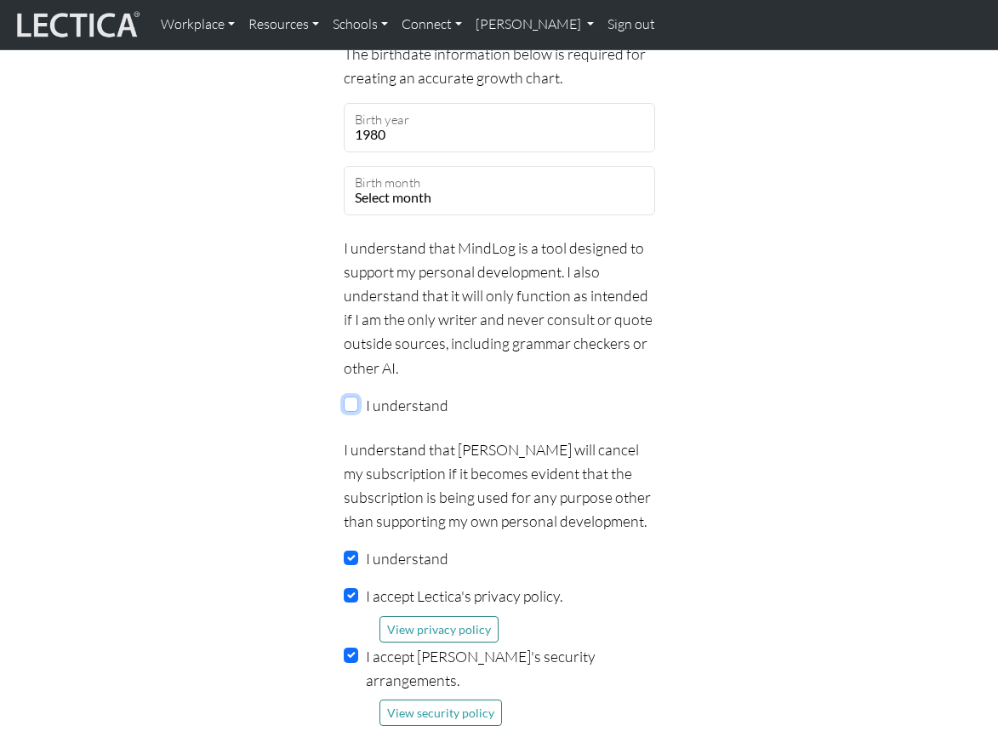
click at [354, 402] on input "I understand" at bounding box center [351, 404] width 15 height 15
checkbox input "true"
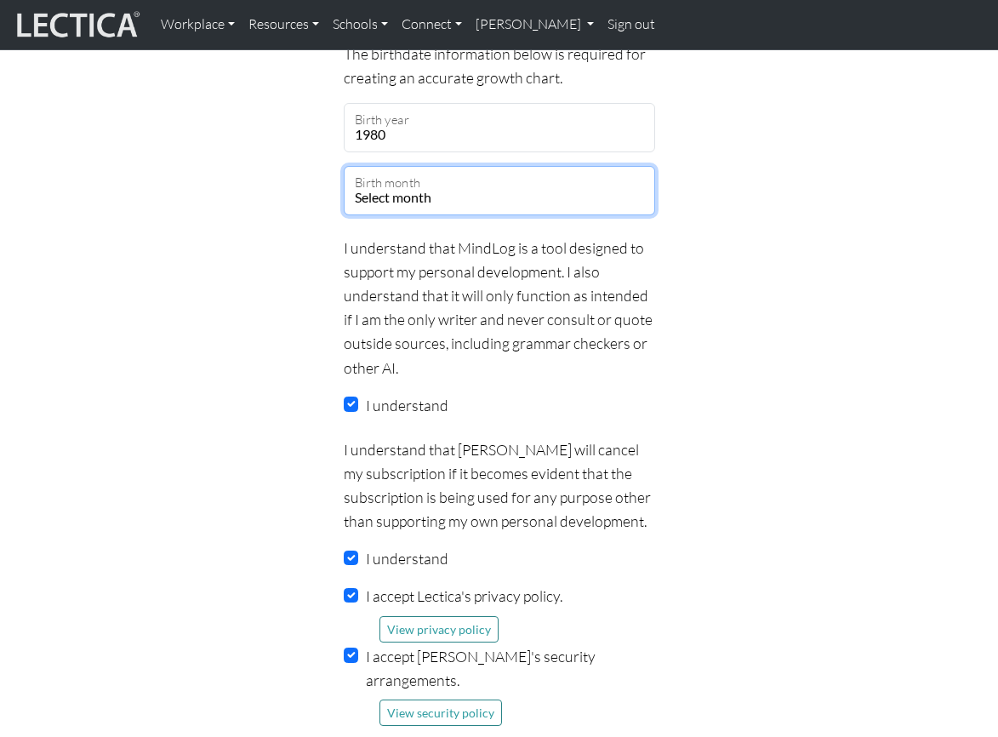
click at [466, 193] on select "Select month January February March April May June July August September Octobe…" at bounding box center [499, 190] width 311 height 49
select select "01"
click at [344, 166] on select "Select month January February March April May June July August September Octobe…" at bounding box center [499, 190] width 311 height 49
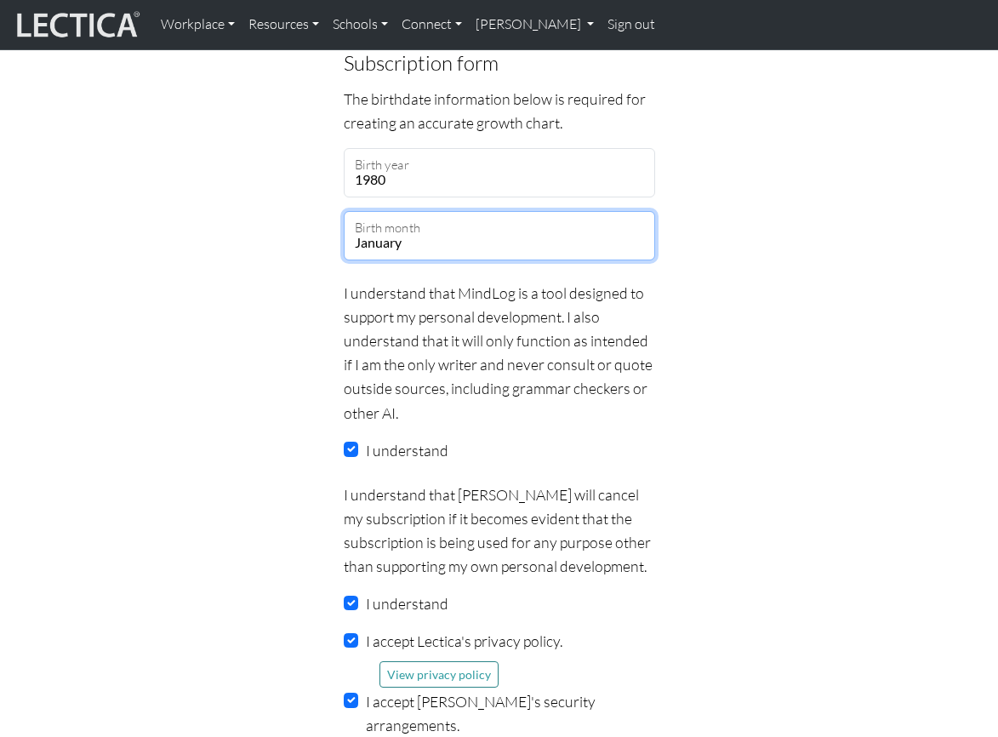
scroll to position [1733, 0]
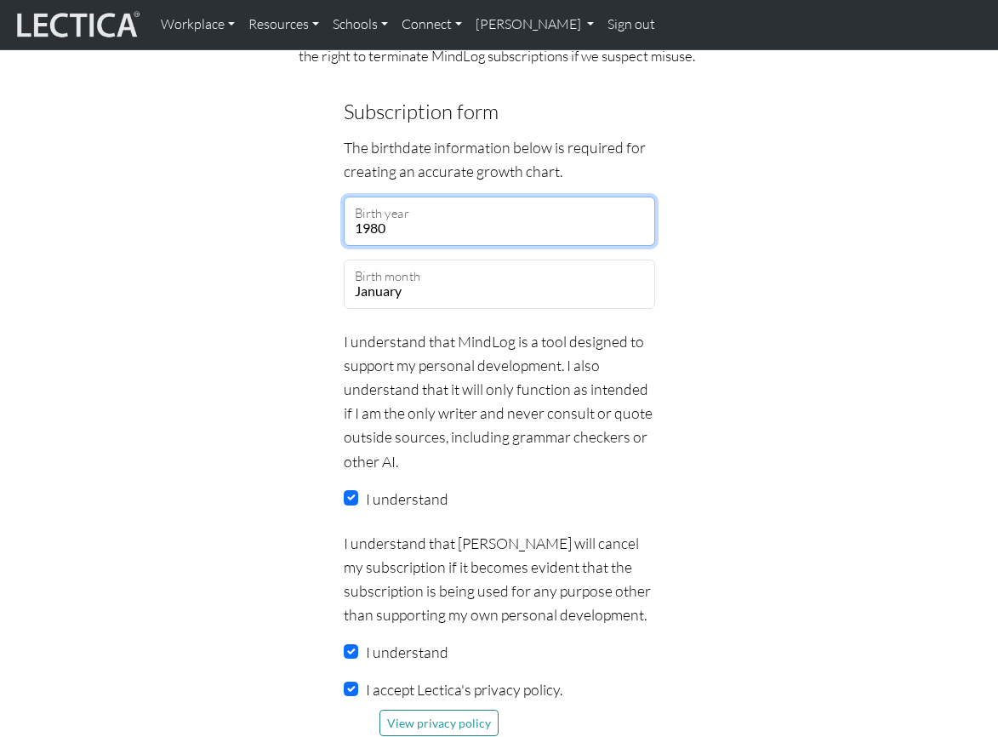
click at [458, 220] on select "Select year 2025 2024 2023 2022 2021 2020 2019 2018 2017 2016 2015 2014 2013 20…" at bounding box center [499, 221] width 311 height 49
select select "1985"
click at [344, 197] on select "Select year 2025 2024 2023 2022 2021 2020 2019 2018 2017 2016 2015 2014 2013 20…" at bounding box center [499, 221] width 311 height 49
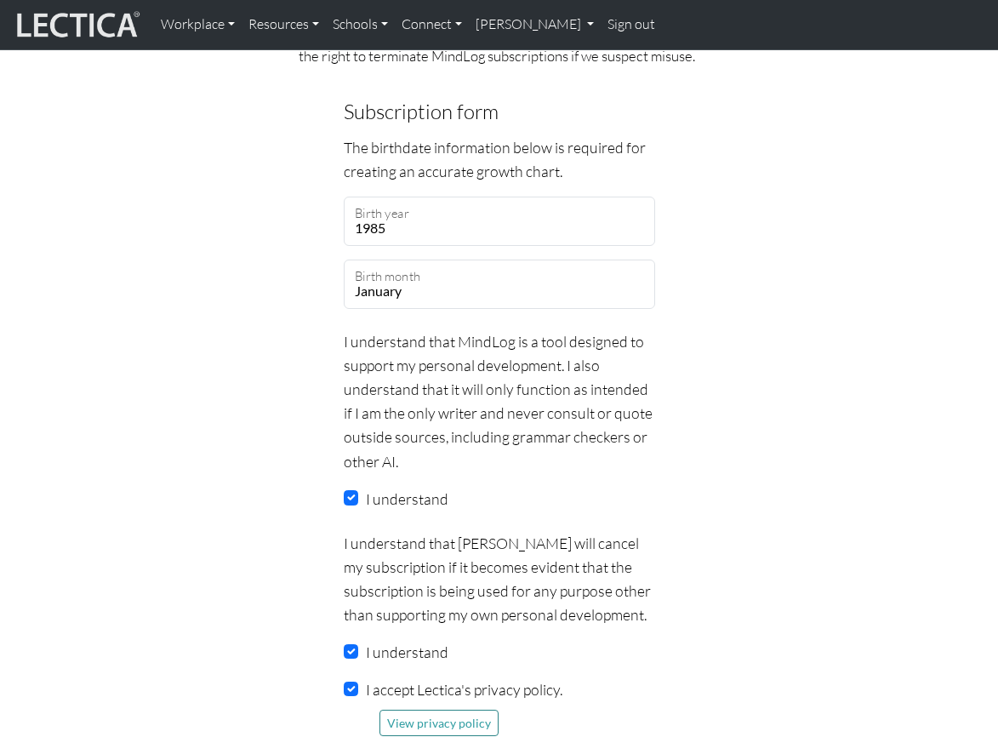
click at [455, 432] on p "I understand that MindLog is a tool designed to support my personal development…" at bounding box center [499, 401] width 311 height 144
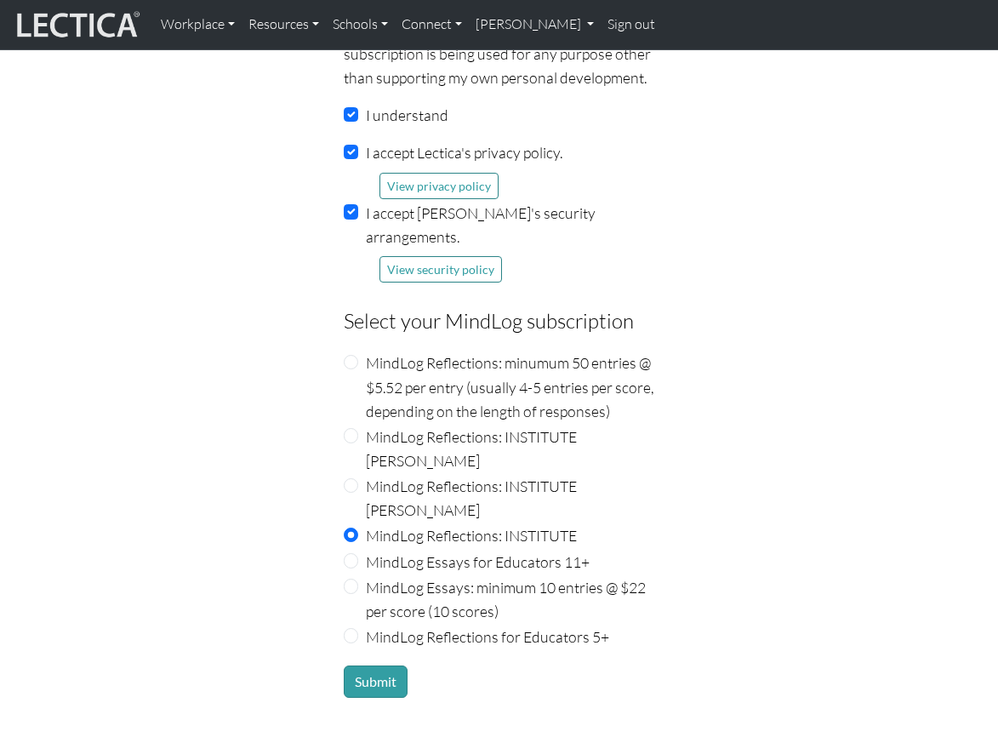
scroll to position [2393, 0]
